Goal: Task Accomplishment & Management: Use online tool/utility

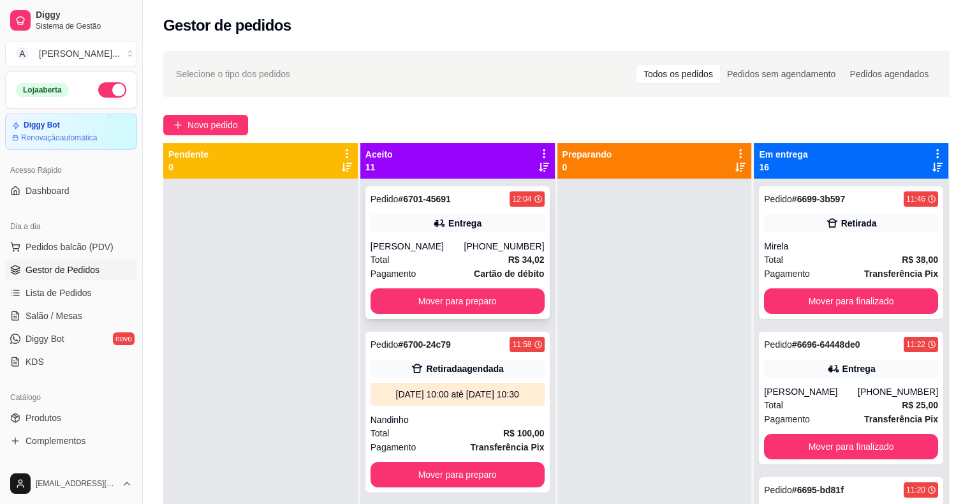
click at [457, 264] on div "Total R$ 34,02" at bounding box center [458, 260] width 174 height 14
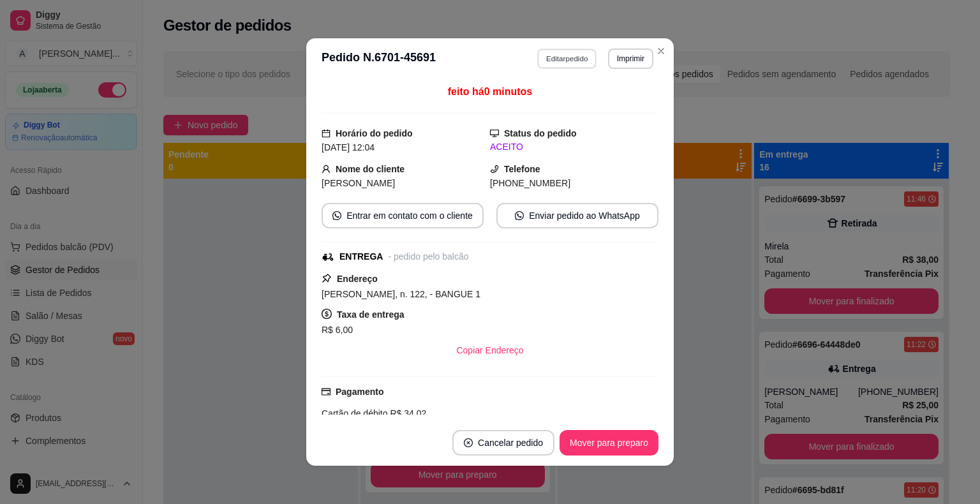
click at [571, 59] on button "Editar pedido" at bounding box center [567, 58] width 59 height 20
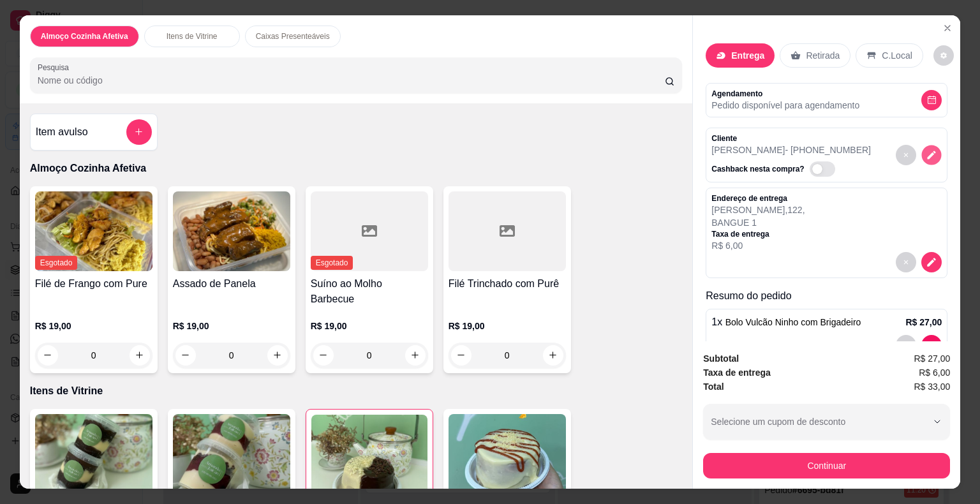
click at [926, 149] on icon "decrease-product-quantity" at bounding box center [931, 154] width 11 height 11
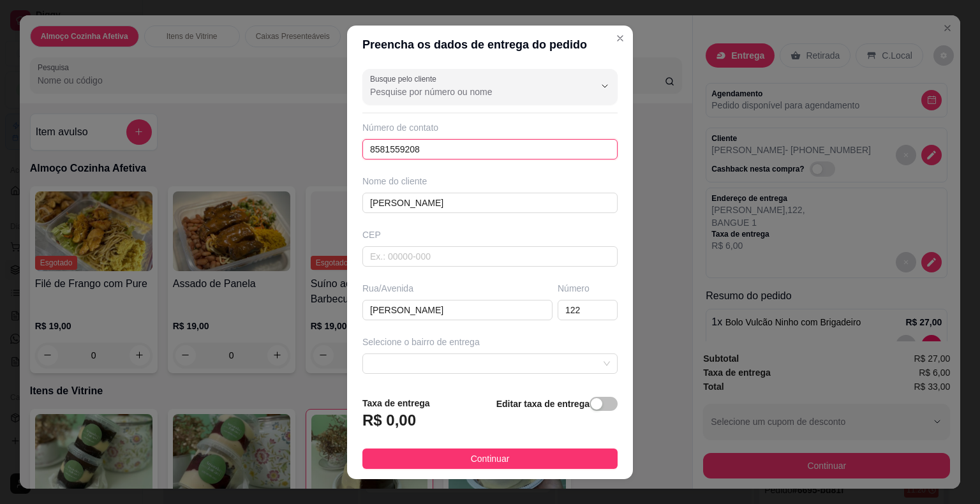
click at [452, 141] on input "8581559208" at bounding box center [489, 149] width 255 height 20
type input "8"
type input "[PHONE_NUMBER]"
click at [593, 400] on span "button" at bounding box center [603, 404] width 28 height 14
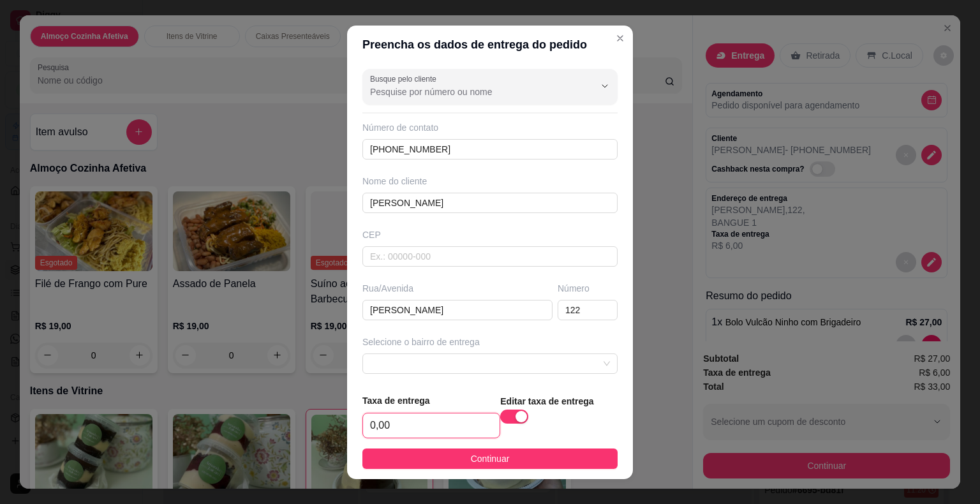
click at [458, 423] on input "0,00" at bounding box center [431, 425] width 137 height 24
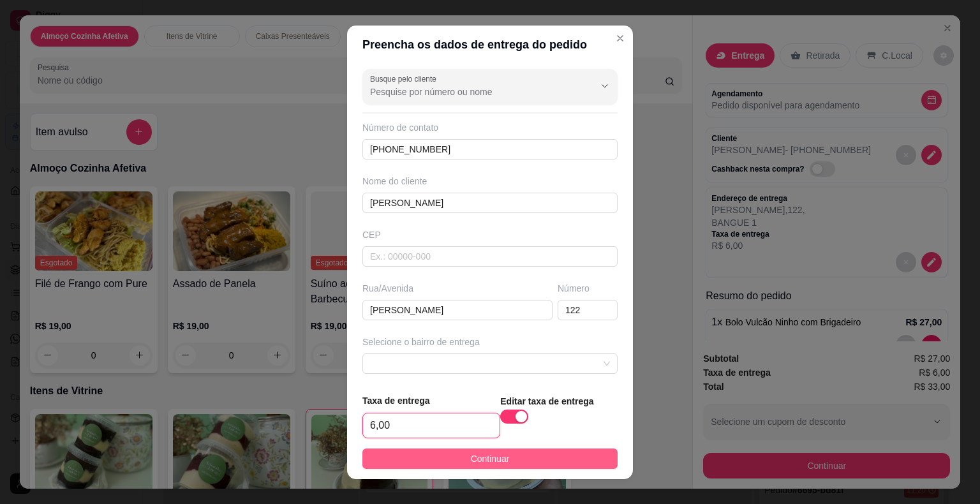
type input "6,00"
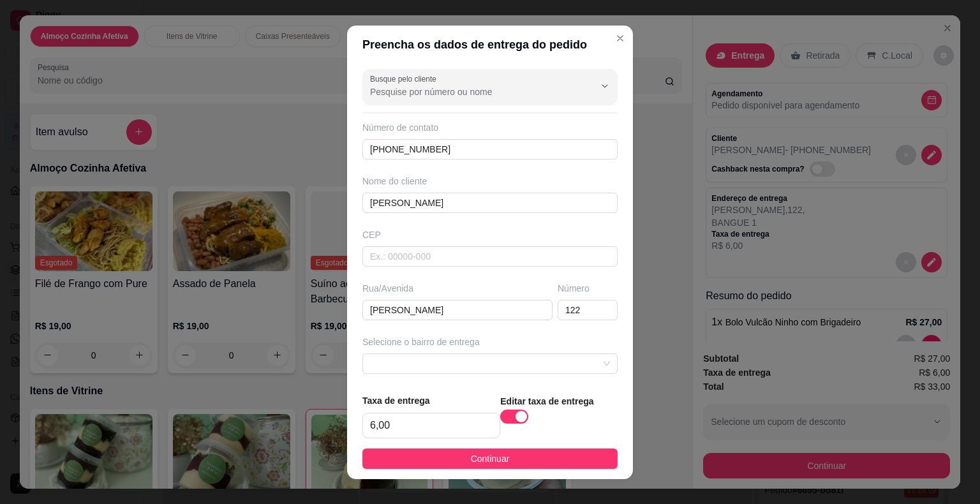
drag, startPoint x: 459, startPoint y: 456, endPoint x: 482, endPoint y: 455, distance: 22.3
click at [460, 455] on button "Continuar" at bounding box center [489, 458] width 255 height 20
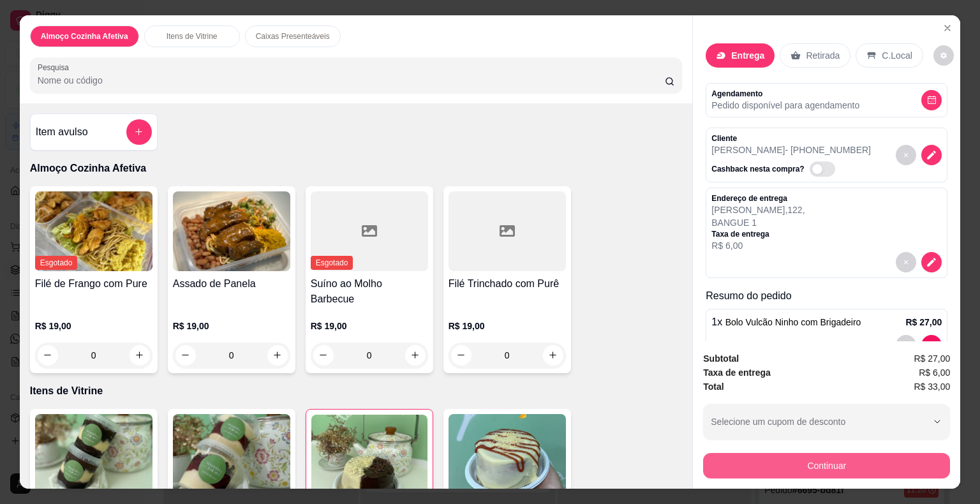
click at [735, 460] on button "Continuar" at bounding box center [826, 466] width 247 height 26
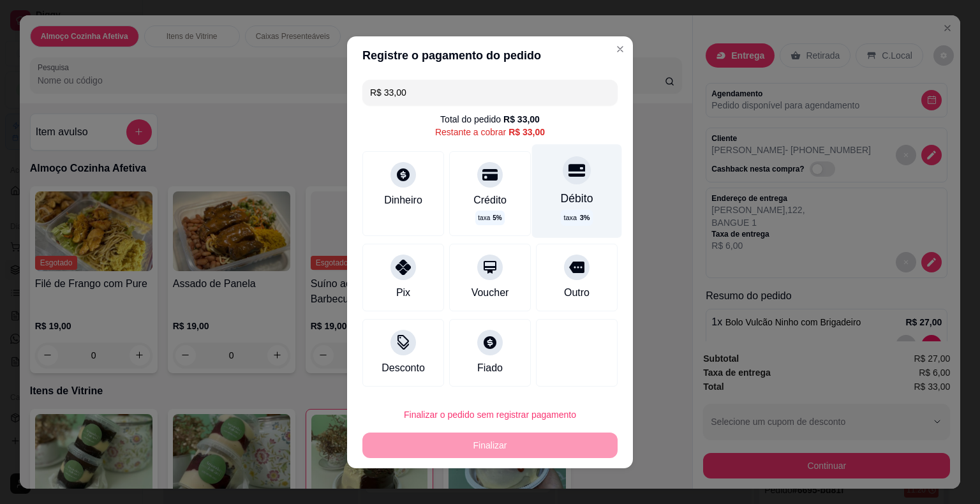
click at [572, 196] on div "Débito" at bounding box center [577, 197] width 33 height 17
type input "R$ 0,00"
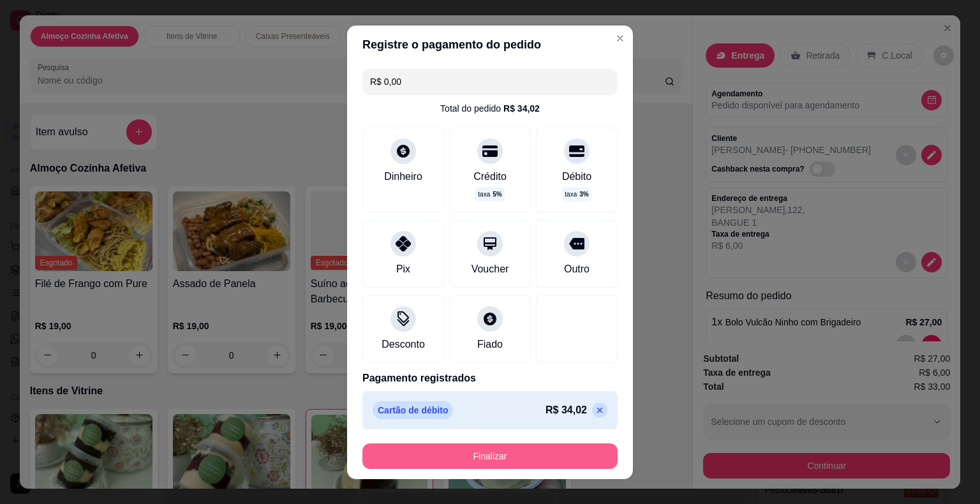
click at [496, 453] on button "Finalizar" at bounding box center [489, 456] width 255 height 26
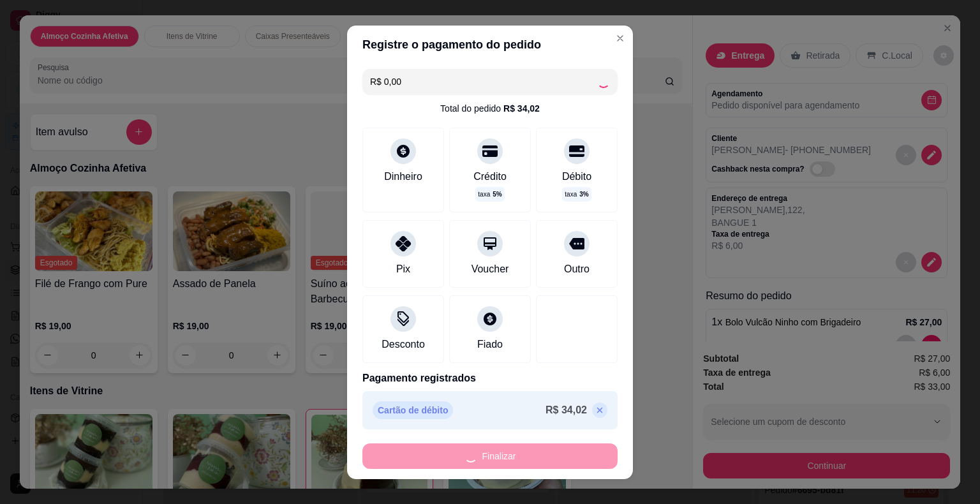
type input "0"
type input "-R$ 33,00"
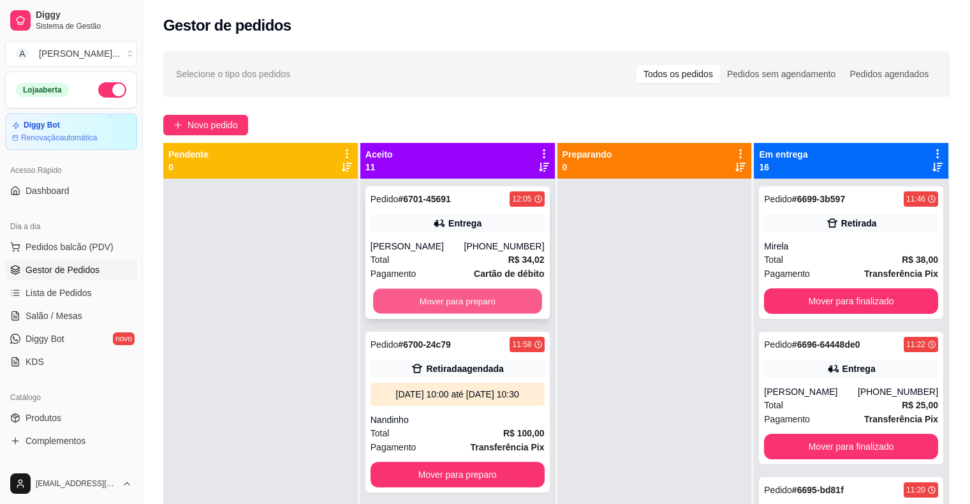
click at [396, 304] on button "Mover para preparo" at bounding box center [457, 301] width 169 height 25
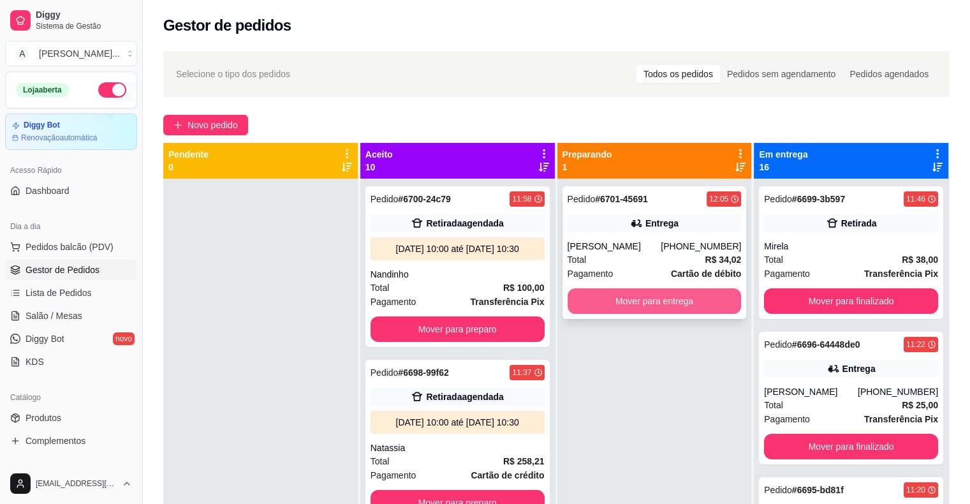
click at [594, 297] on button "Mover para entrega" at bounding box center [655, 301] width 174 height 26
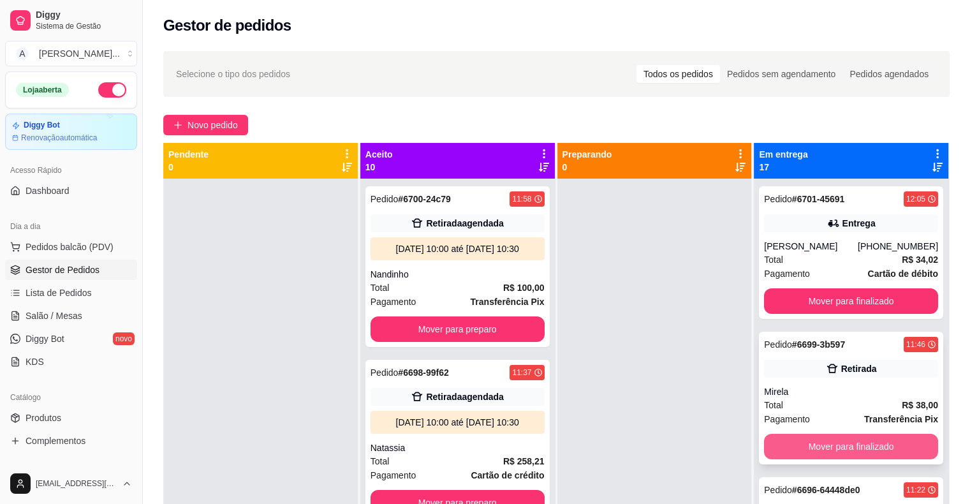
click at [788, 450] on button "Mover para finalizado" at bounding box center [851, 447] width 174 height 26
click at [788, 450] on button "Mover para finalizado" at bounding box center [851, 446] width 169 height 25
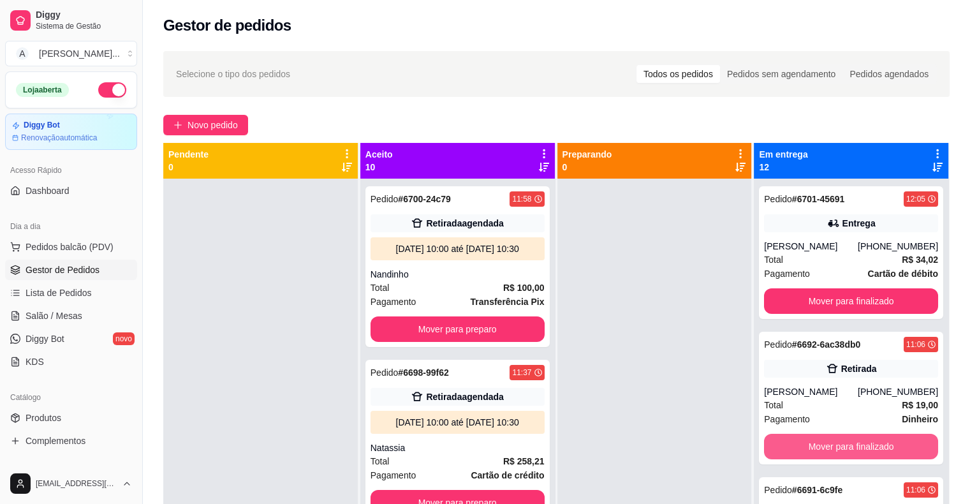
click at [788, 450] on button "Mover para finalizado" at bounding box center [851, 447] width 174 height 26
click at [788, 450] on button "Mover para finalizado" at bounding box center [851, 446] width 169 height 25
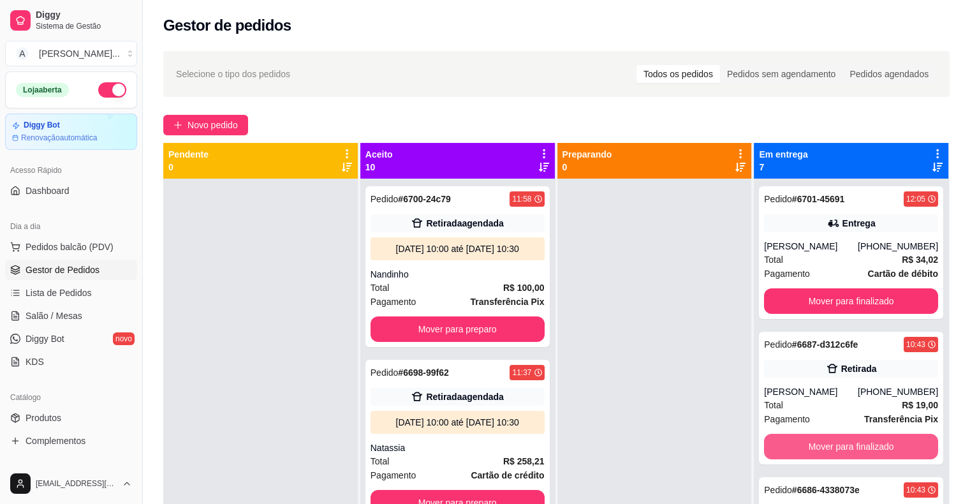
click at [788, 450] on button "Mover para finalizado" at bounding box center [851, 447] width 174 height 26
click at [788, 450] on button "Mover para finalizado" at bounding box center [851, 446] width 169 height 25
click at [794, 448] on button "Mover para finalizado" at bounding box center [851, 447] width 174 height 26
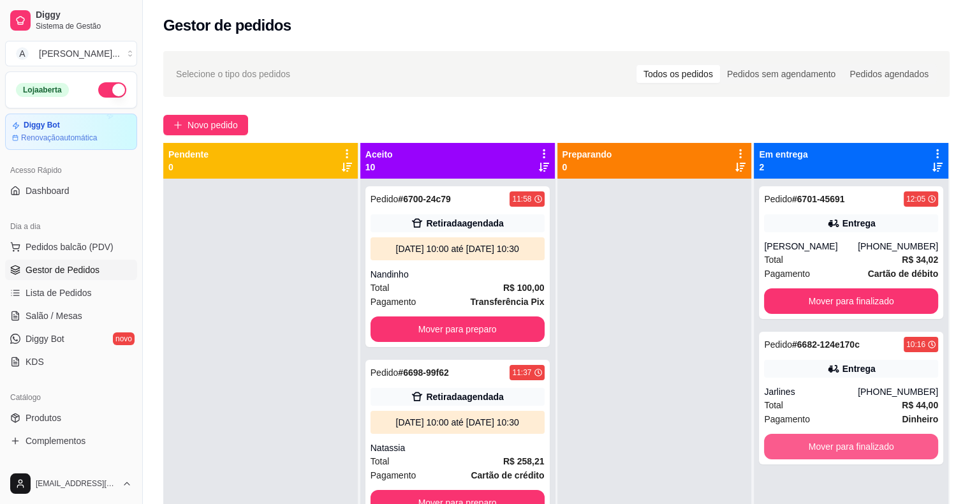
click at [794, 448] on button "Mover para finalizado" at bounding box center [851, 447] width 174 height 26
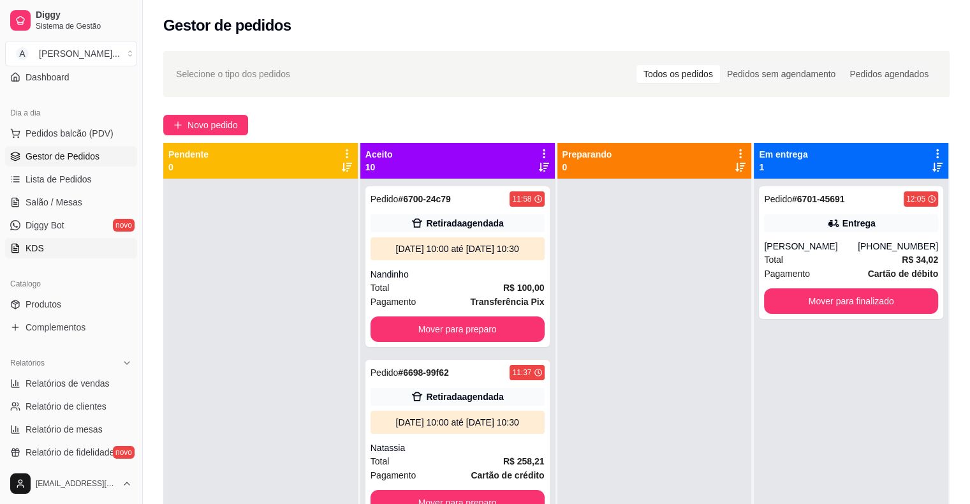
scroll to position [128, 0]
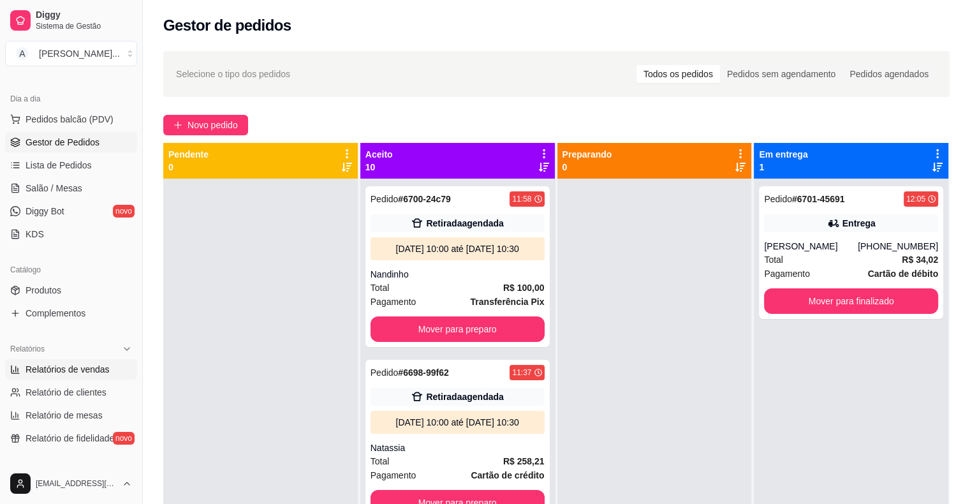
click at [110, 372] on link "Relatórios de vendas" at bounding box center [71, 369] width 132 height 20
select select "ALL"
select select "0"
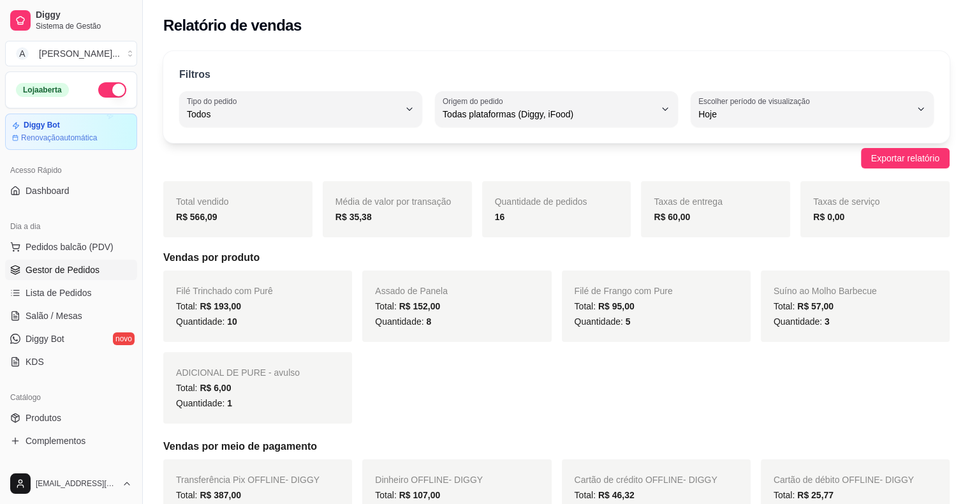
click at [82, 272] on span "Gestor de Pedidos" at bounding box center [63, 269] width 74 height 13
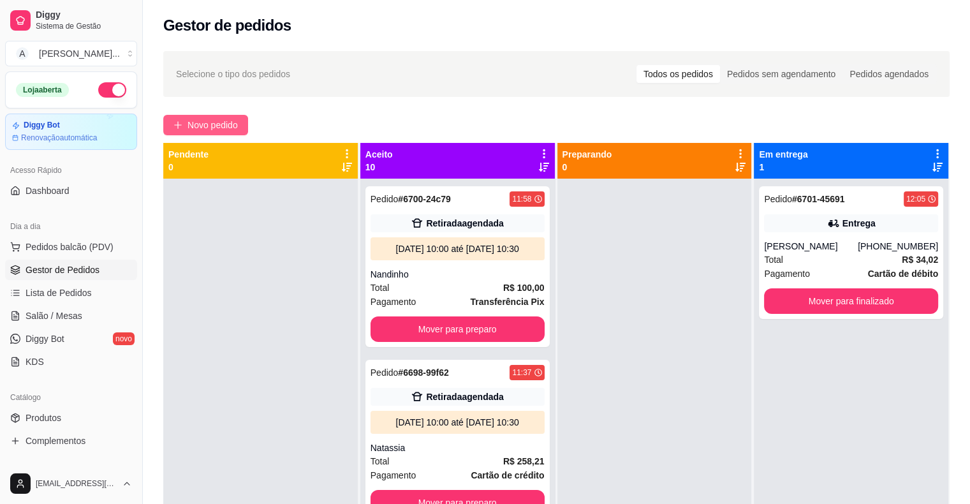
click at [209, 119] on span "Novo pedido" at bounding box center [213, 125] width 50 height 14
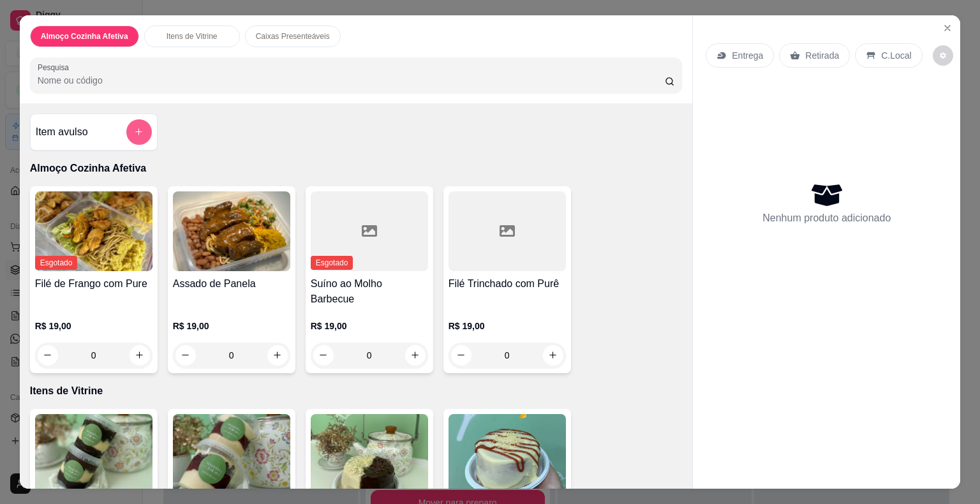
click at [136, 127] on icon "add-separate-item" at bounding box center [139, 132] width 10 height 10
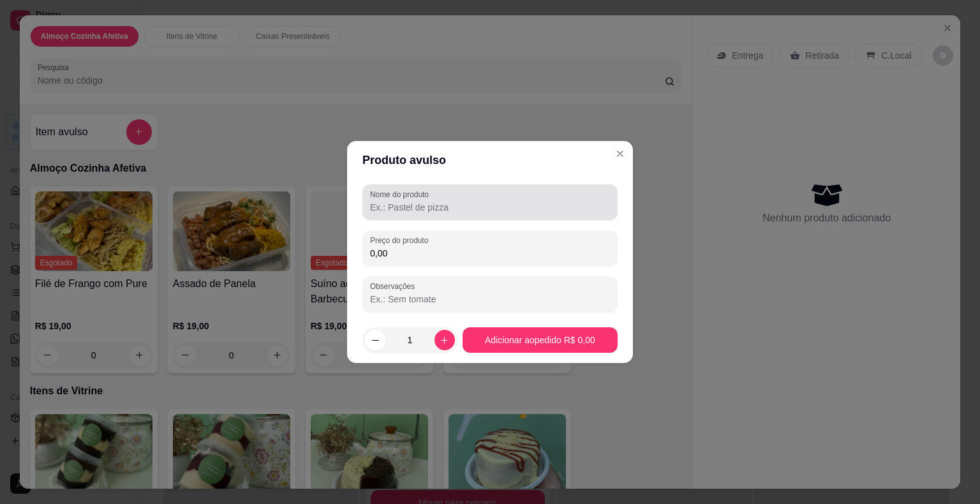
click at [411, 200] on div at bounding box center [490, 202] width 240 height 26
type input "Suino"
click at [432, 247] on input "0,00" at bounding box center [490, 253] width 240 height 13
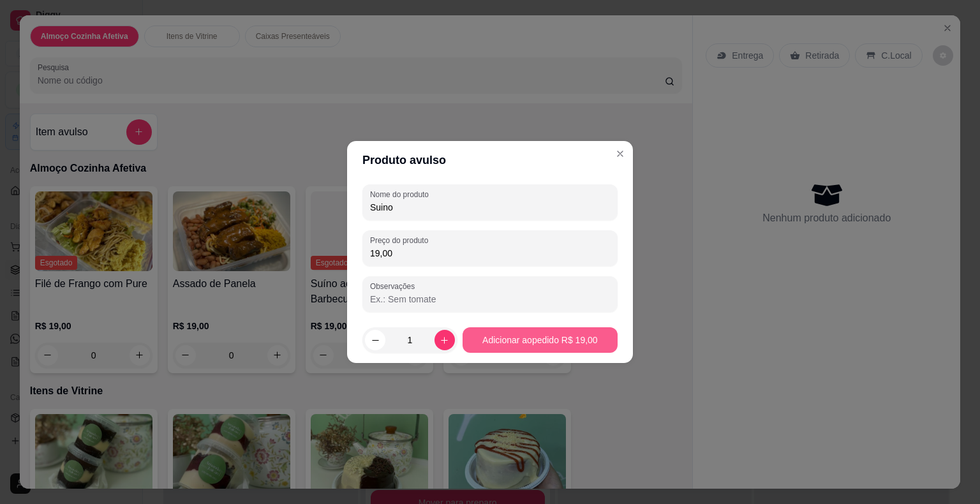
type input "19,00"
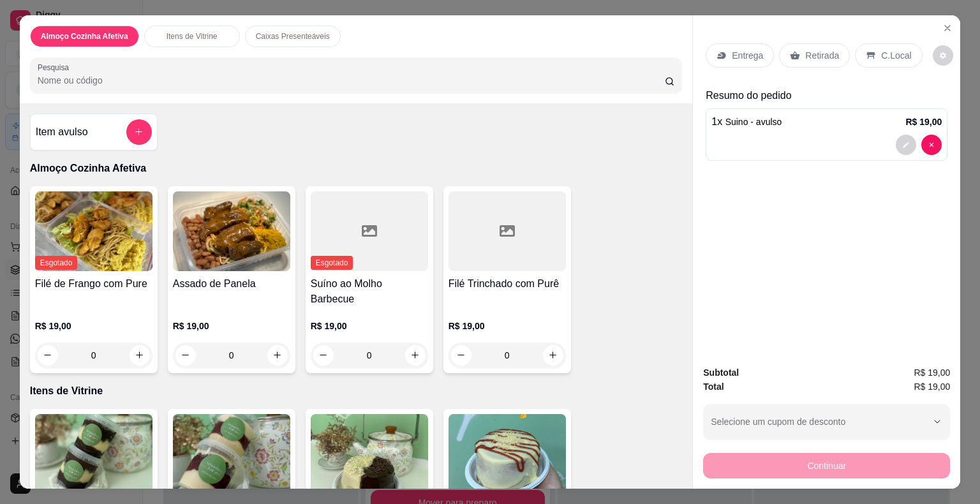
click at [806, 43] on div "Retirada" at bounding box center [814, 55] width 71 height 24
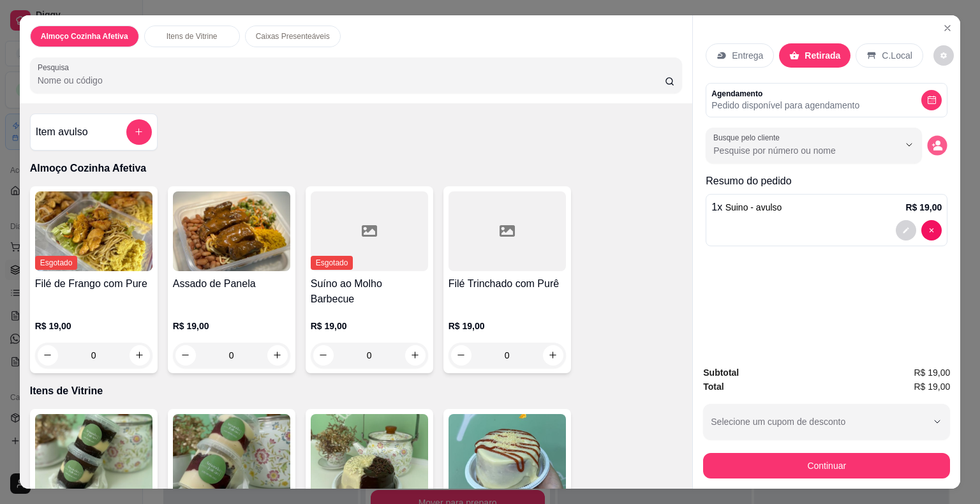
click at [927, 139] on button "decrease-product-quantity" at bounding box center [937, 145] width 20 height 20
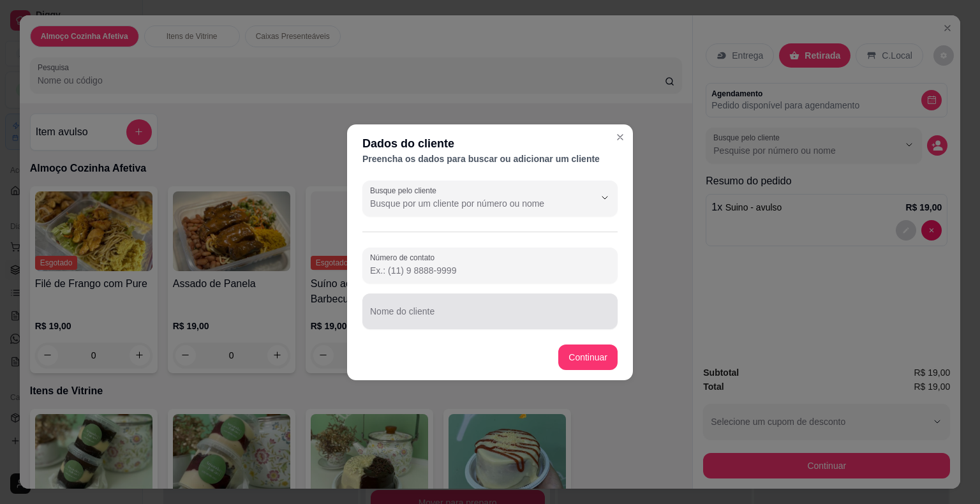
click at [536, 315] on input "Nome do cliente" at bounding box center [490, 316] width 240 height 13
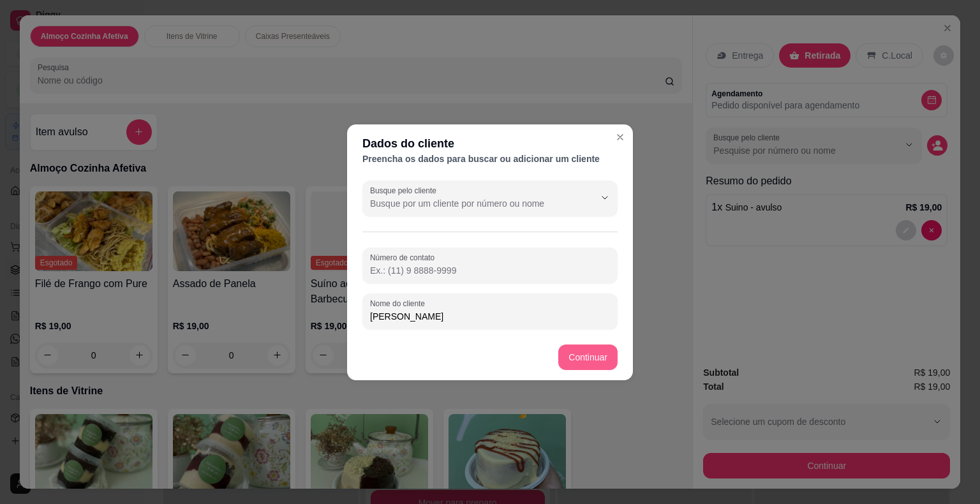
type input "[PERSON_NAME]"
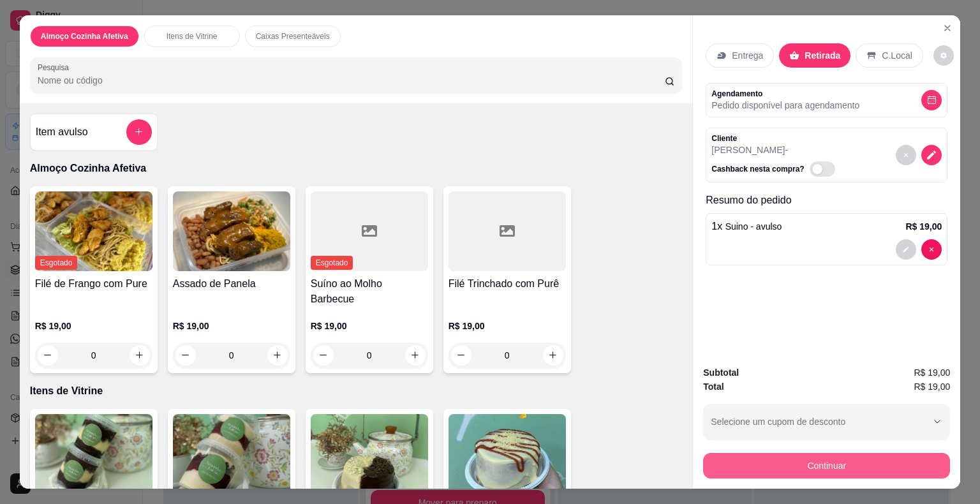
click at [730, 459] on button "Continuar" at bounding box center [826, 466] width 247 height 26
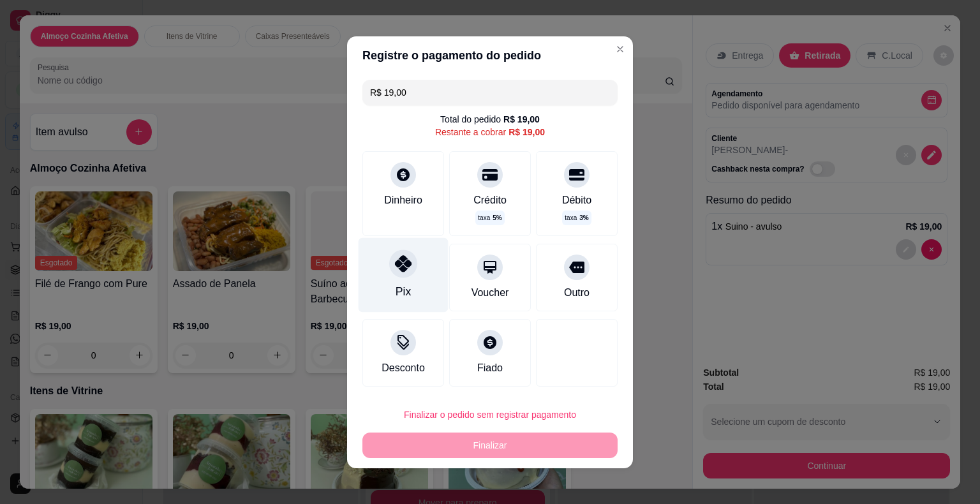
click at [395, 282] on div "Pix" at bounding box center [403, 274] width 90 height 75
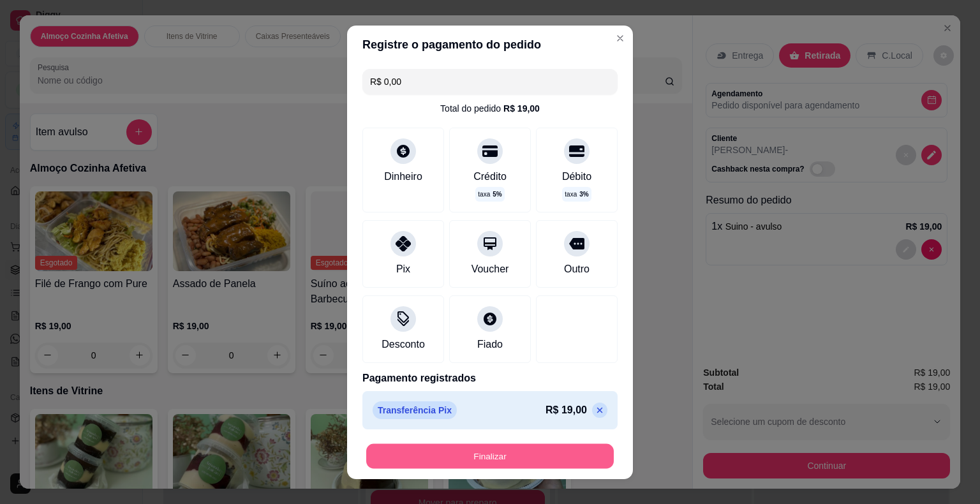
click at [462, 448] on button "Finalizar" at bounding box center [489, 455] width 247 height 25
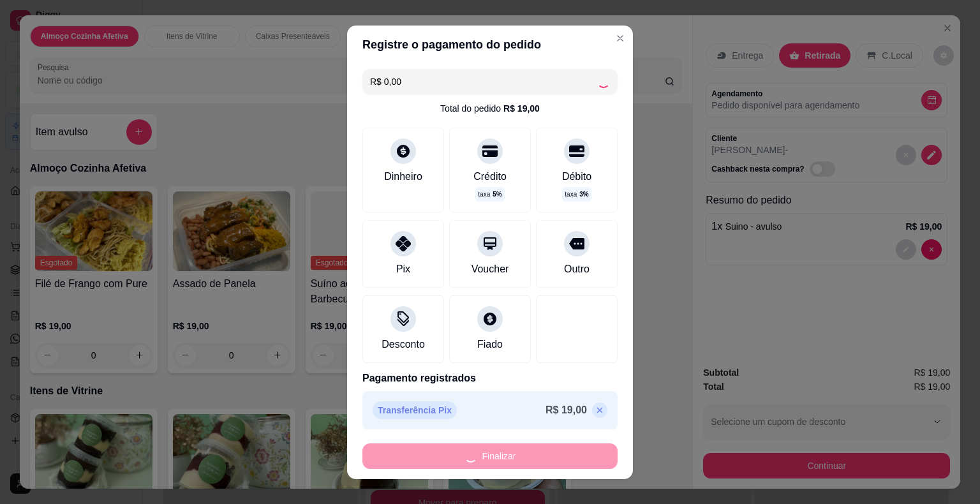
type input "-R$ 19,00"
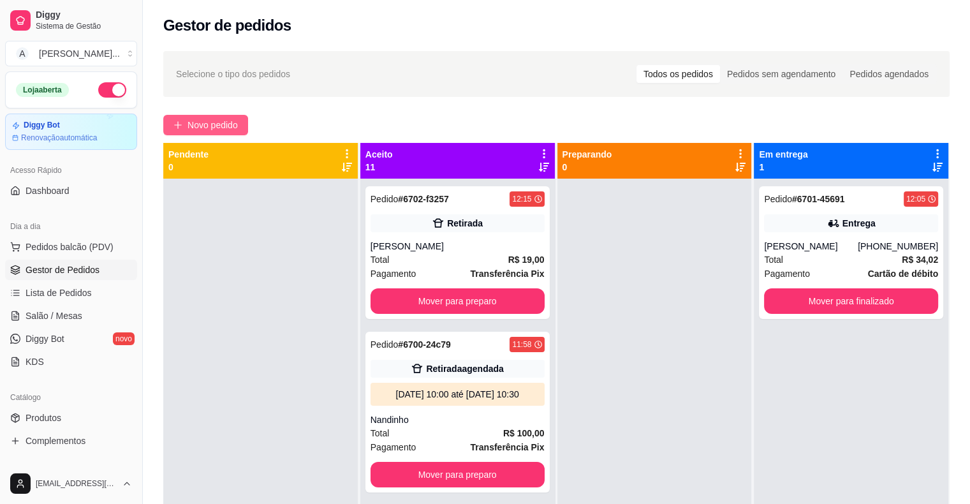
click at [235, 128] on button "Novo pedido" at bounding box center [205, 125] width 85 height 20
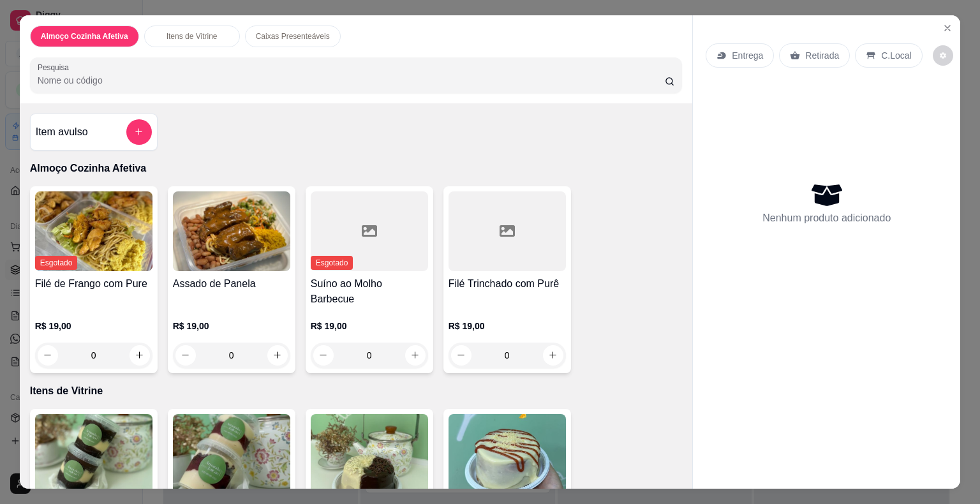
click at [234, 307] on div "R$ 19,00 0" at bounding box center [231, 337] width 117 height 61
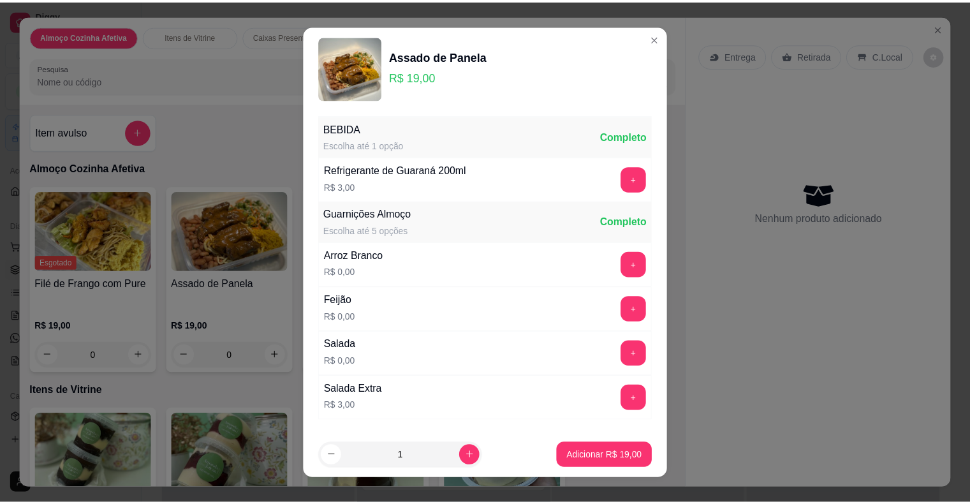
scroll to position [64, 0]
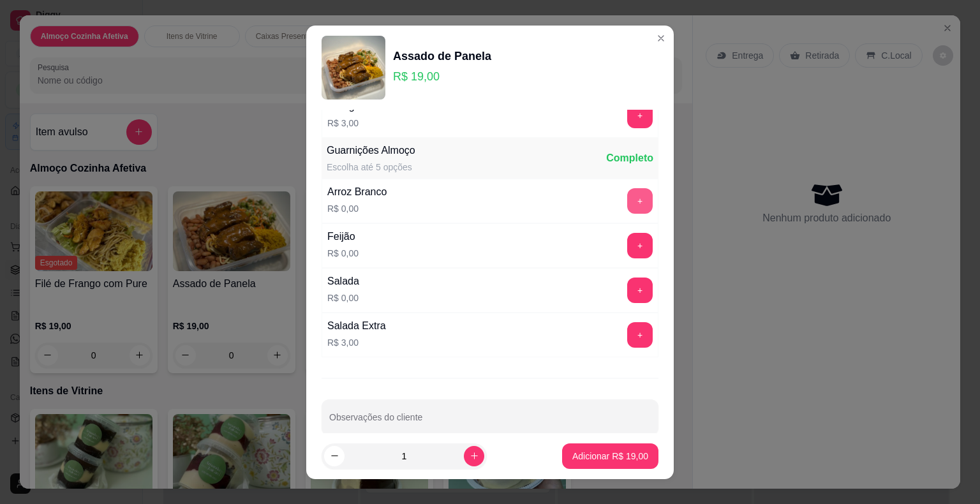
click at [627, 198] on button "+" at bounding box center [640, 201] width 26 height 26
click at [628, 242] on button "+" at bounding box center [640, 245] width 25 height 25
click at [628, 287] on button "+" at bounding box center [640, 289] width 25 height 25
click at [600, 452] on p "Adicionar R$ 19,00" at bounding box center [610, 456] width 74 height 12
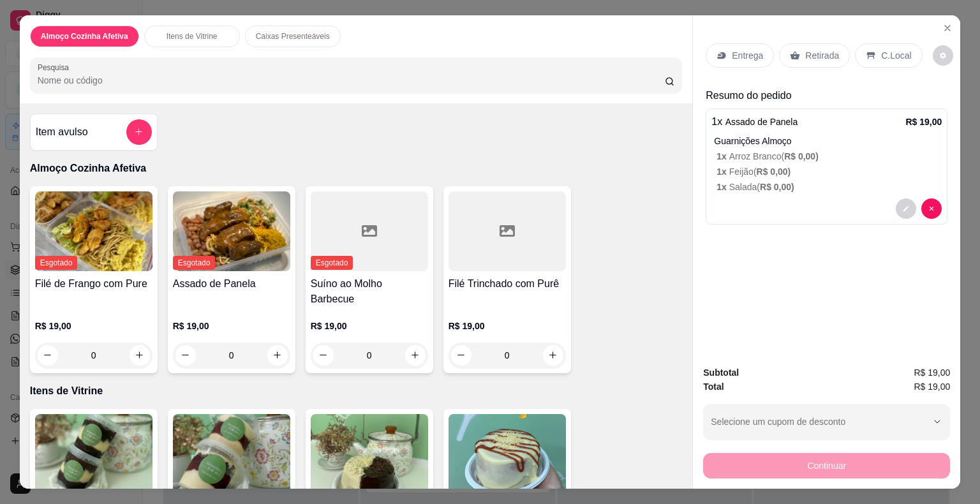
click at [807, 43] on div "Retirada" at bounding box center [814, 55] width 71 height 24
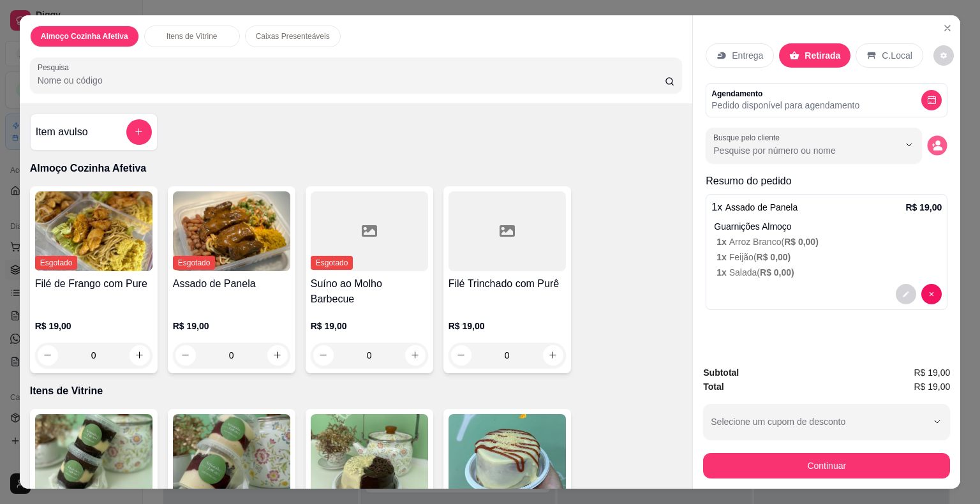
click at [936, 140] on circle "decrease-product-quantity" at bounding box center [938, 142] width 5 height 5
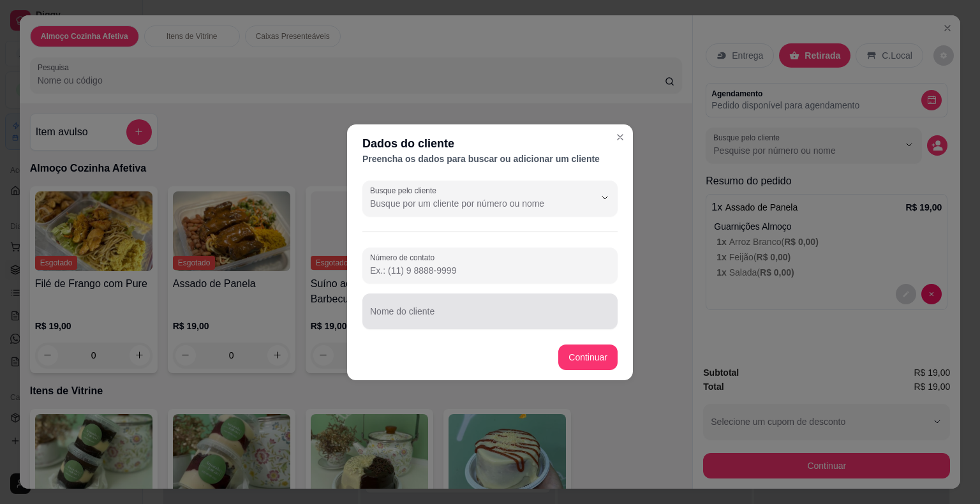
click at [500, 321] on input "Nome do cliente" at bounding box center [490, 316] width 240 height 13
type input "Nayra"
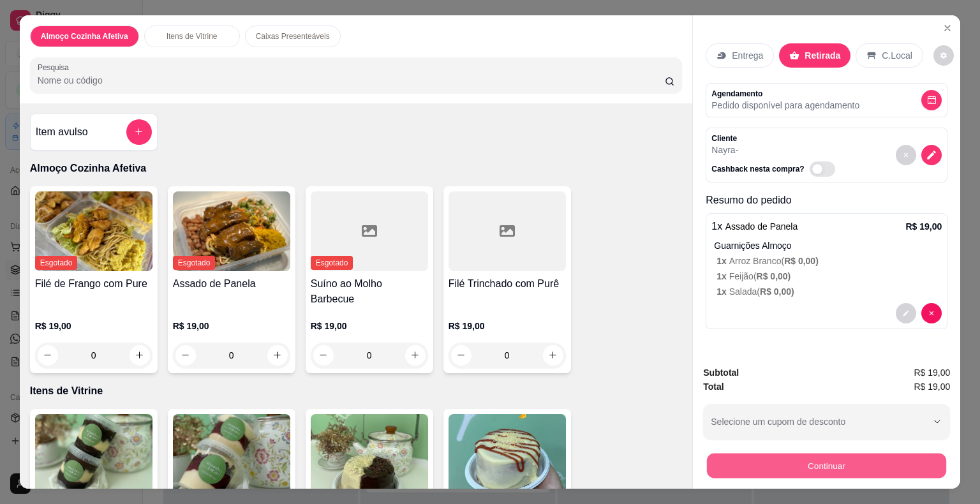
click at [707, 456] on button "Continuar" at bounding box center [826, 466] width 239 height 25
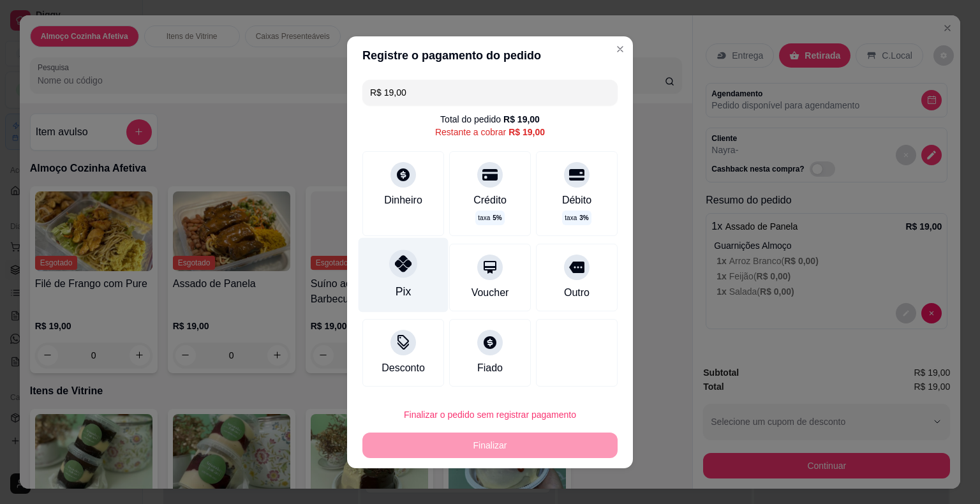
click at [375, 283] on div "Pix" at bounding box center [403, 274] width 90 height 75
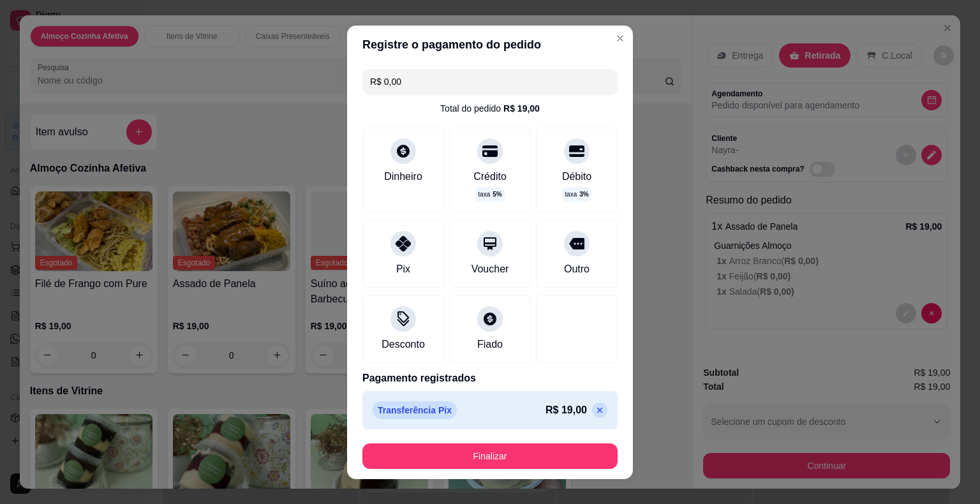
click at [436, 444] on button "Finalizar" at bounding box center [489, 456] width 255 height 26
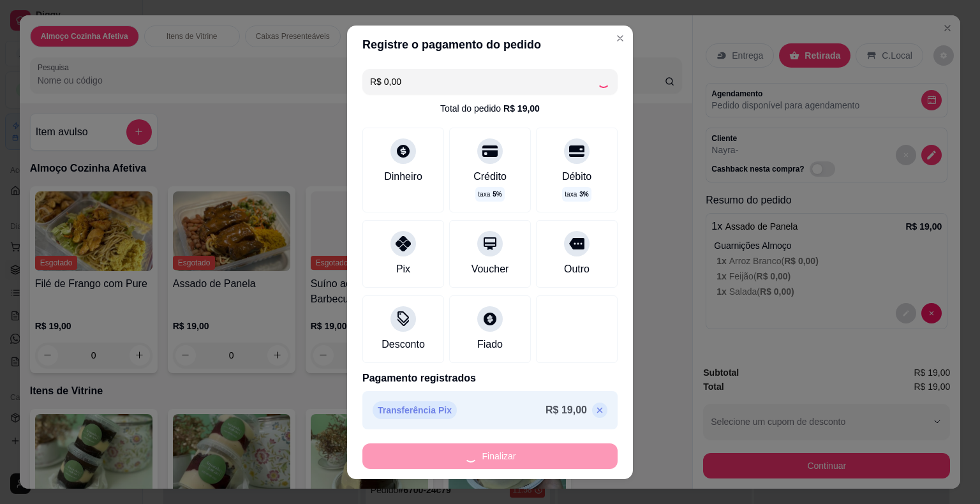
type input "-R$ 19,00"
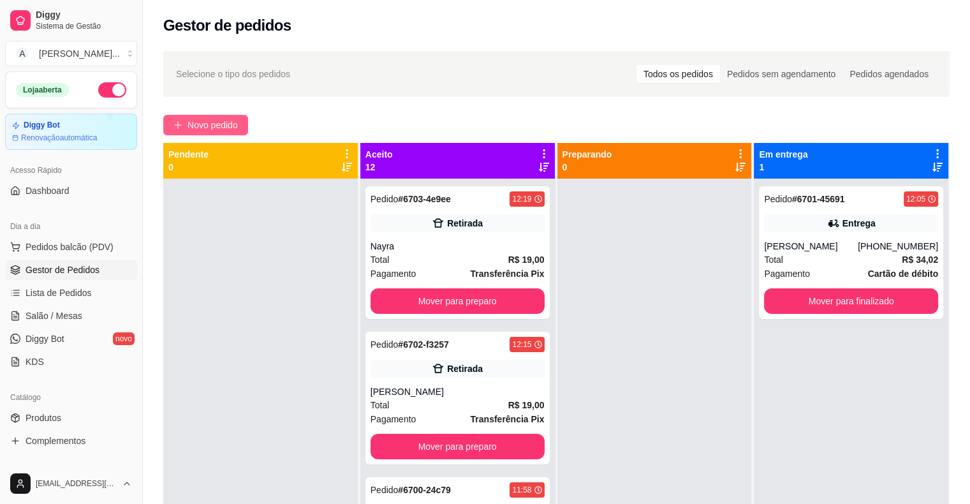
click at [184, 126] on button "Novo pedido" at bounding box center [205, 125] width 85 height 20
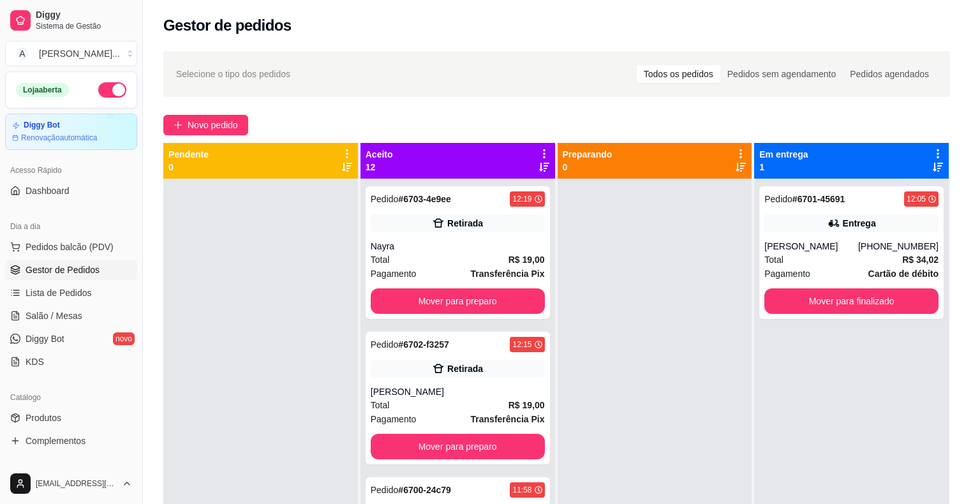
click at [527, 276] on h4 "Filé Trinchado com Purê" at bounding box center [506, 283] width 117 height 15
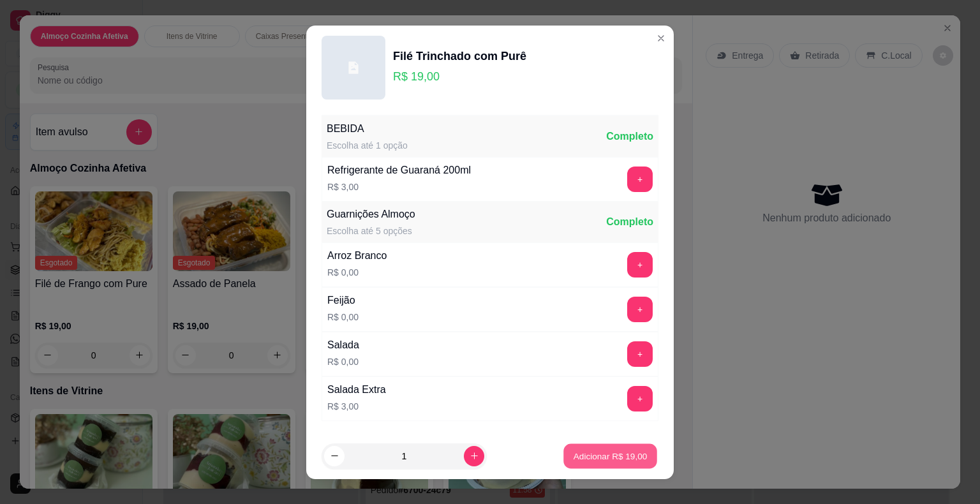
click at [628, 455] on p "Adicionar R$ 19,00" at bounding box center [610, 456] width 74 height 12
type input "1"
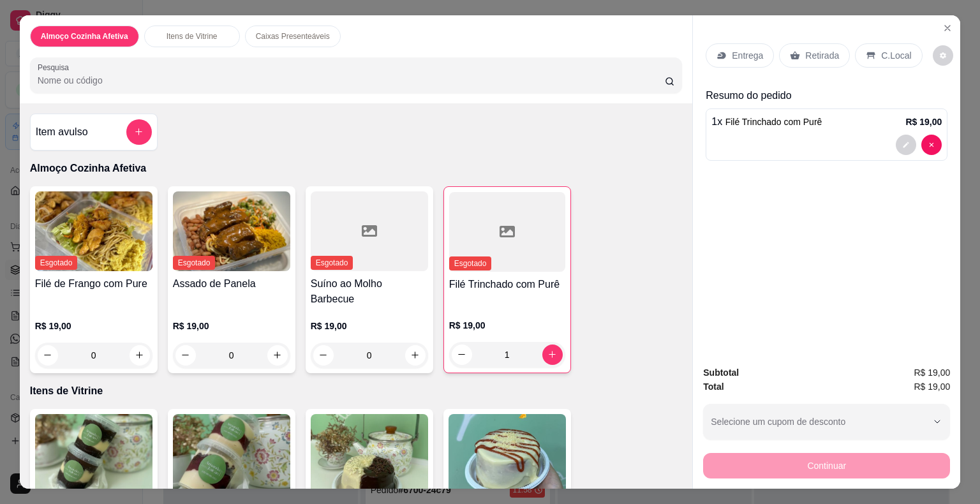
click at [805, 49] on p "Retirada" at bounding box center [822, 55] width 34 height 13
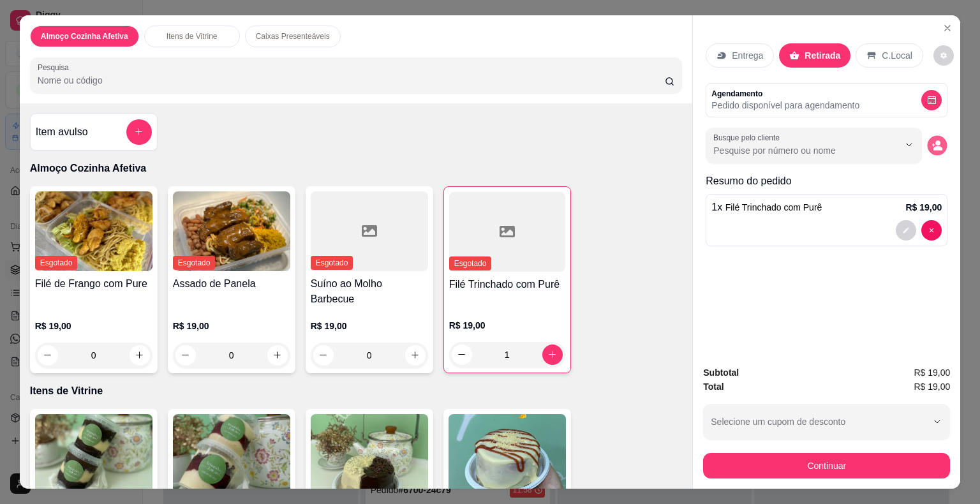
click at [932, 140] on icon "decrease-product-quantity" at bounding box center [937, 145] width 11 height 11
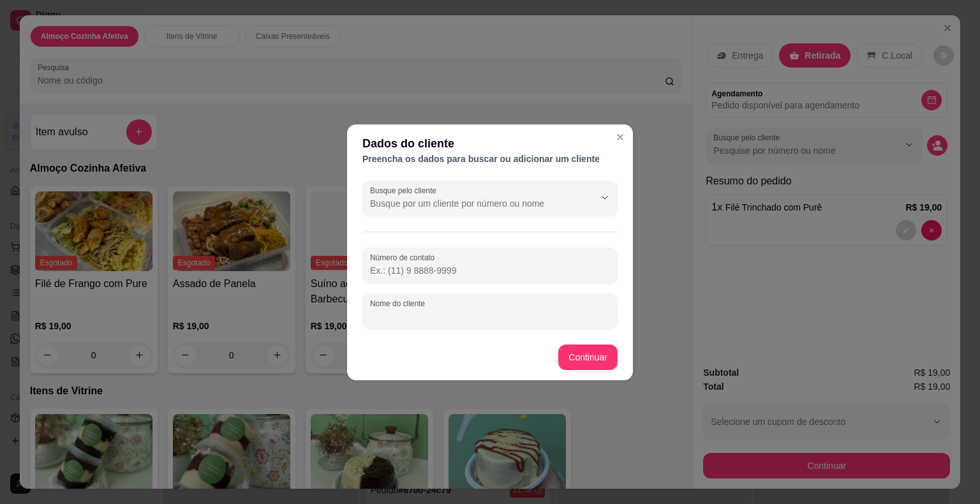
click at [595, 315] on input "Nome do cliente" at bounding box center [490, 316] width 240 height 13
type input "[PERSON_NAME] entregador"
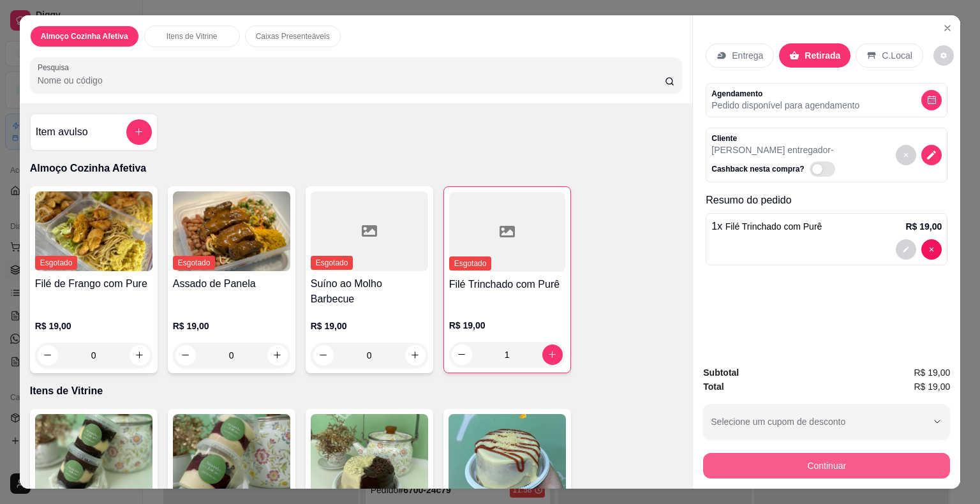
click at [720, 456] on button "Continuar" at bounding box center [826, 466] width 247 height 26
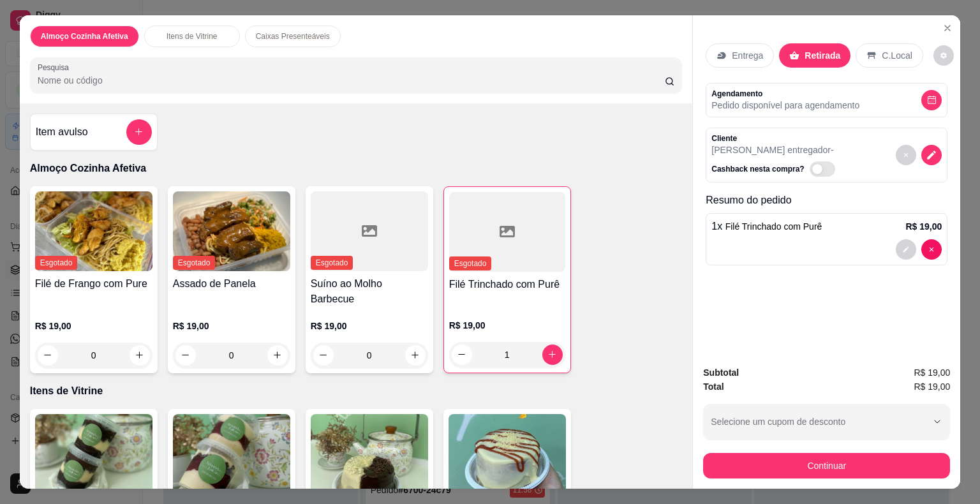
click at [395, 281] on div "Pix" at bounding box center [403, 274] width 90 height 75
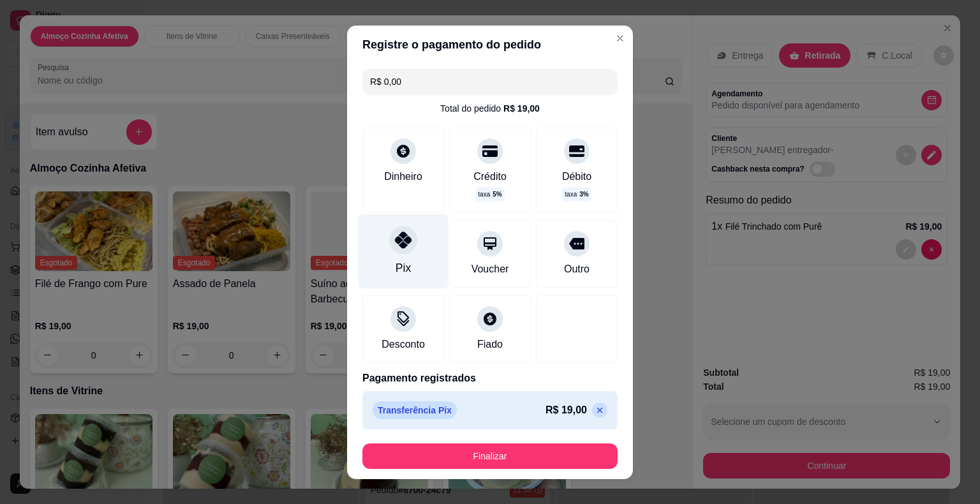
type input "R$ 0,00"
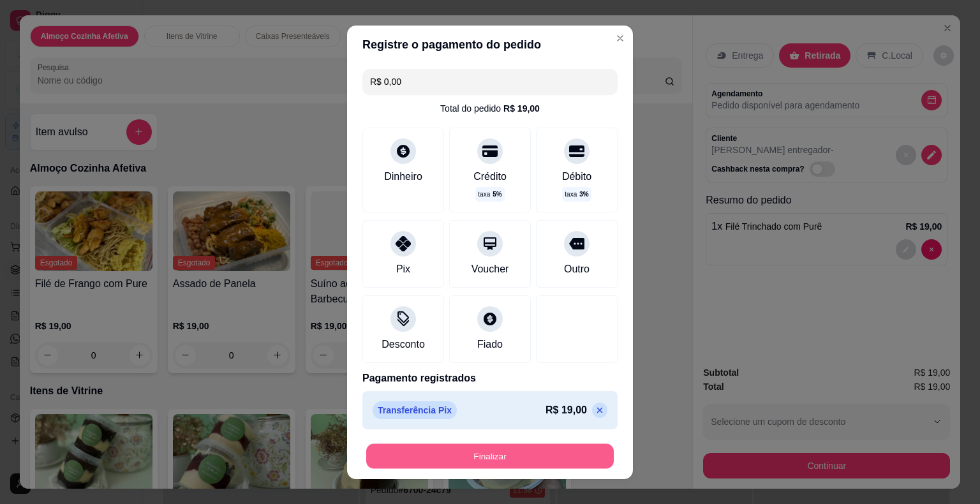
click at [429, 450] on button "Finalizar" at bounding box center [489, 455] width 247 height 25
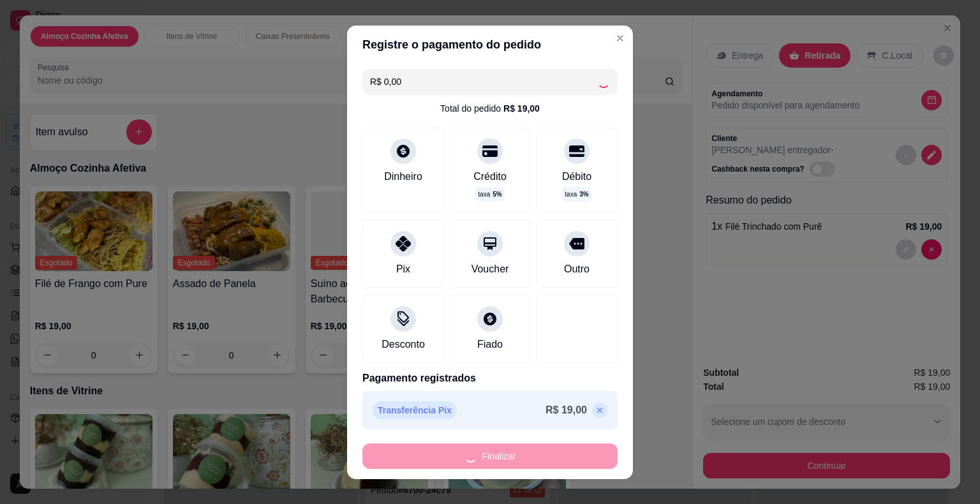
type input "0"
type input "-R$ 19,00"
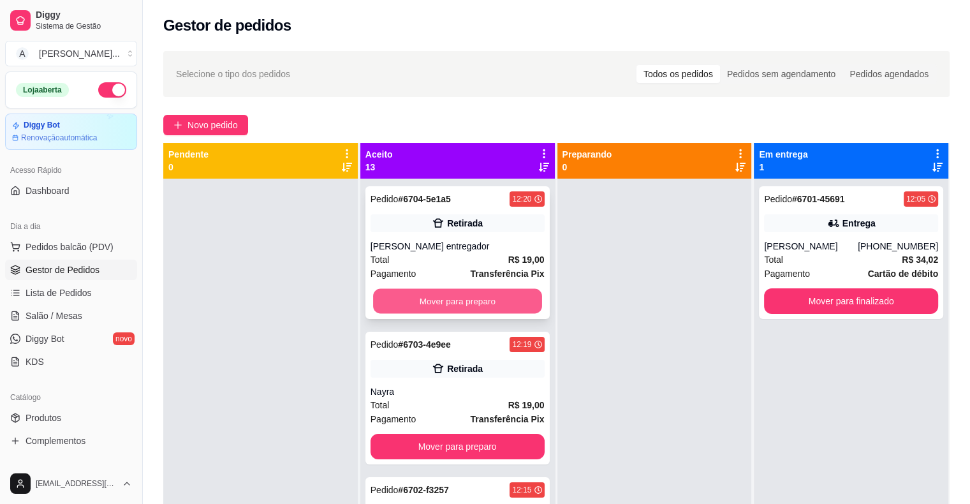
click at [482, 302] on button "Mover para preparo" at bounding box center [457, 301] width 169 height 25
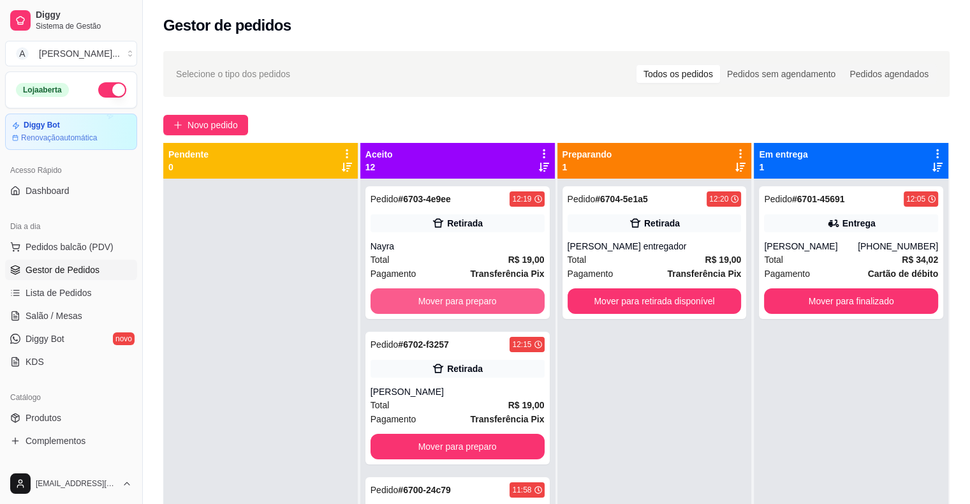
click at [482, 302] on button "Mover para preparo" at bounding box center [458, 301] width 174 height 26
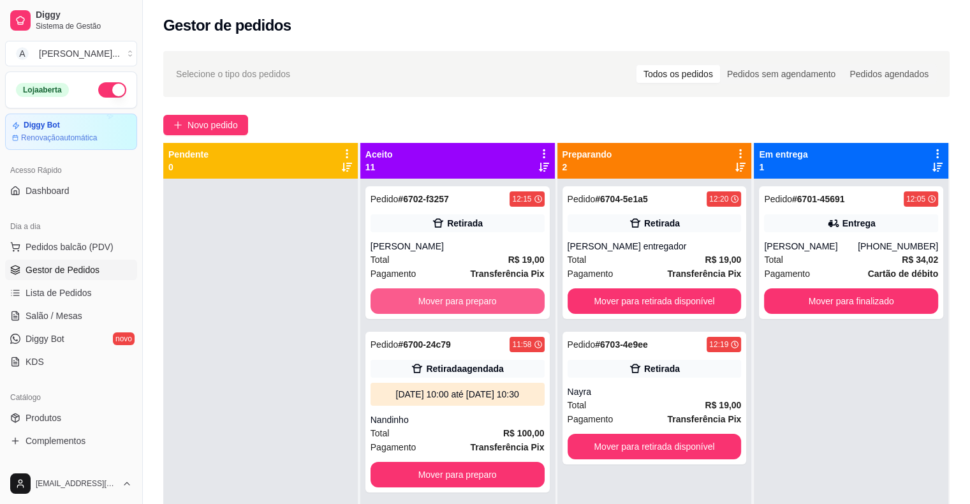
click at [482, 302] on button "Mover para preparo" at bounding box center [458, 301] width 174 height 26
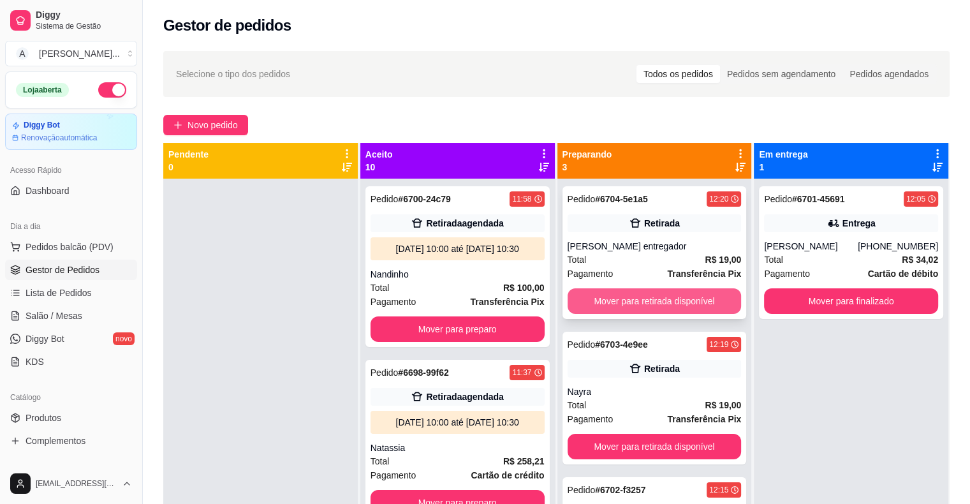
click at [598, 289] on button "Mover para retirada disponível" at bounding box center [655, 301] width 174 height 26
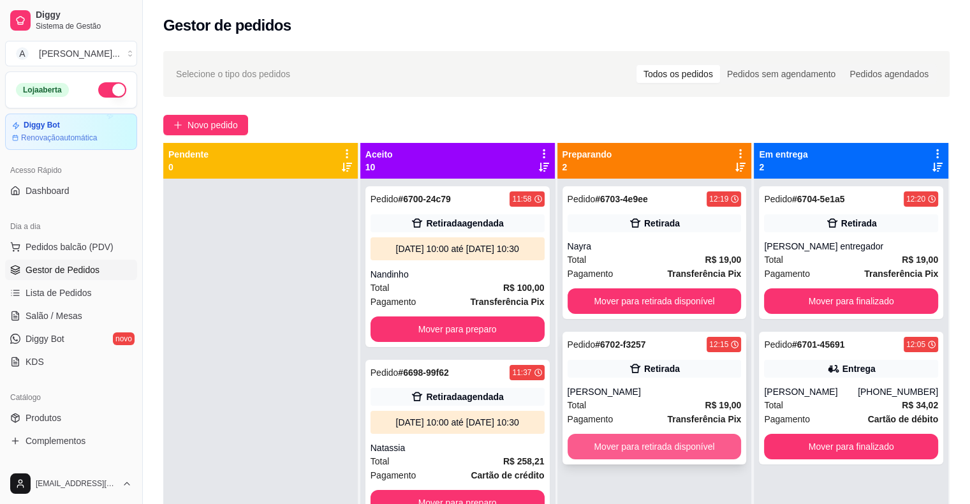
click at [617, 445] on button "Mover para retirada disponível" at bounding box center [655, 447] width 174 height 26
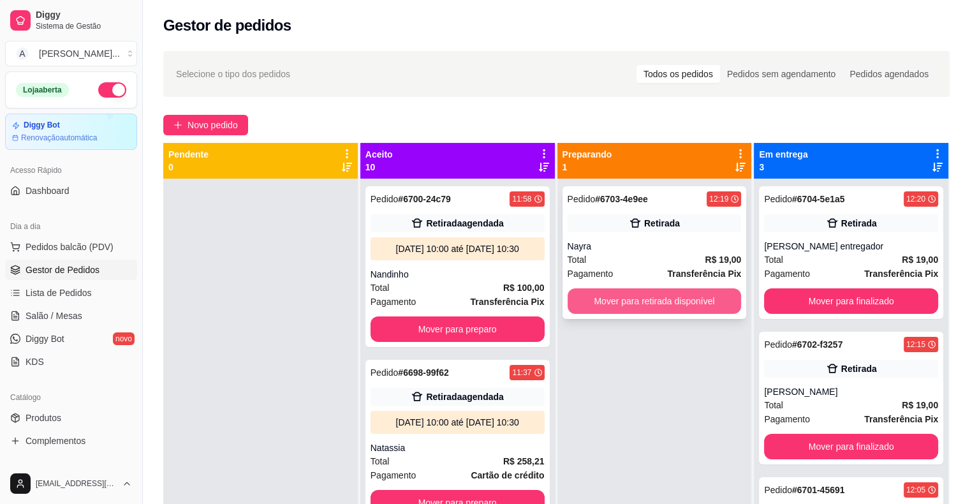
click at [593, 295] on button "Mover para retirada disponível" at bounding box center [655, 301] width 174 height 26
